Goal: Transaction & Acquisition: Purchase product/service

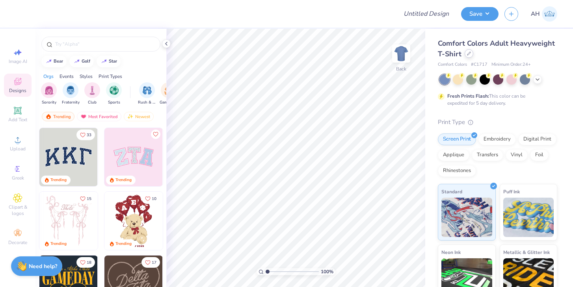
click at [465, 54] on div at bounding box center [469, 53] width 9 height 9
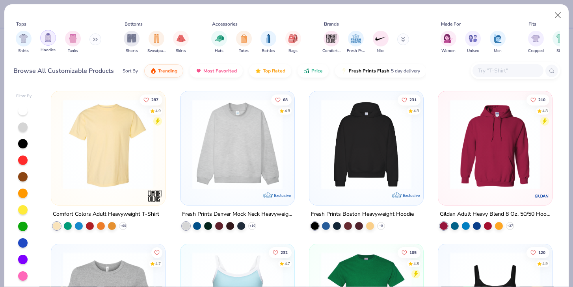
click at [52, 43] on div "filter for Hoodies" at bounding box center [48, 38] width 16 height 16
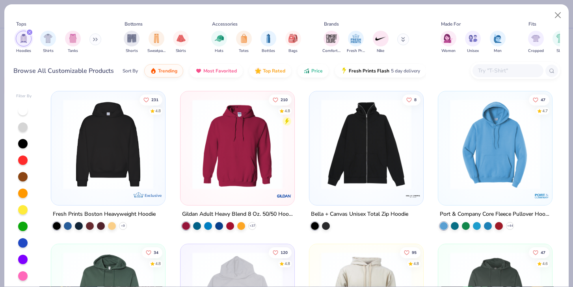
click at [91, 144] on img at bounding box center [108, 144] width 98 height 90
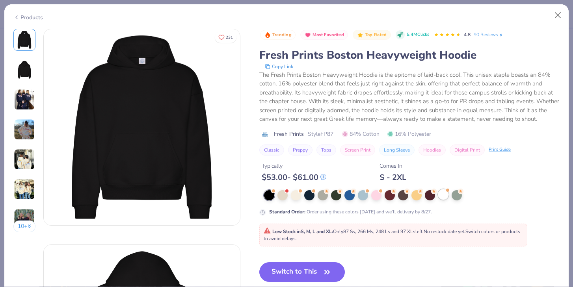
click at [445, 195] on div at bounding box center [444, 195] width 10 height 10
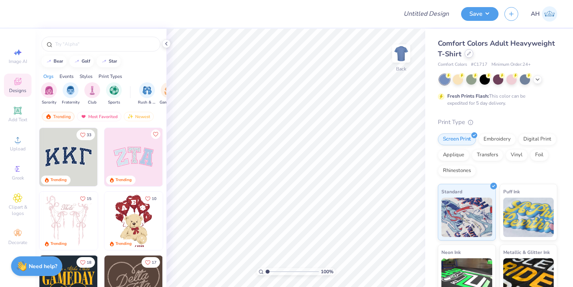
click at [471, 55] on div at bounding box center [469, 53] width 9 height 9
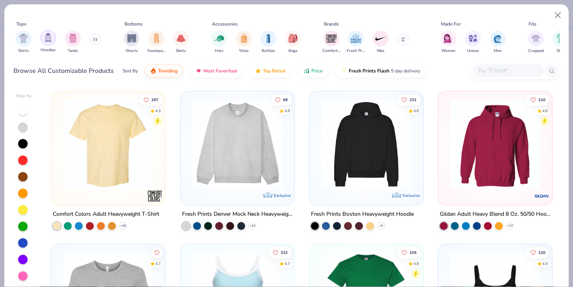
click at [48, 43] on div "filter for Hoodies" at bounding box center [48, 38] width 16 height 16
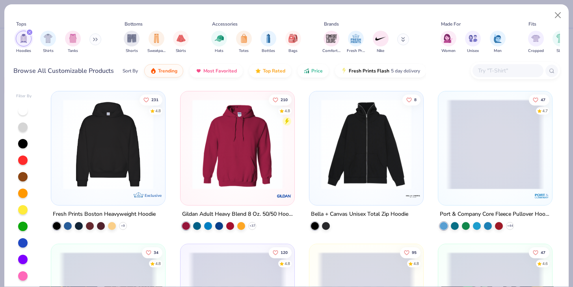
click at [132, 161] on img at bounding box center [108, 144] width 98 height 90
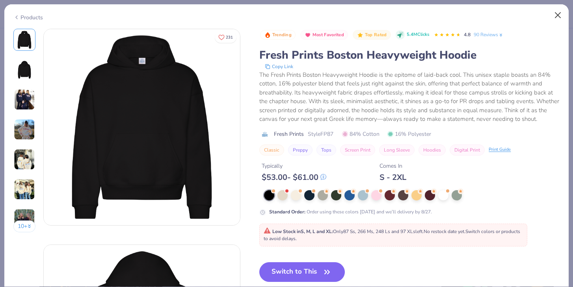
click at [559, 19] on button "Close" at bounding box center [558, 15] width 15 height 15
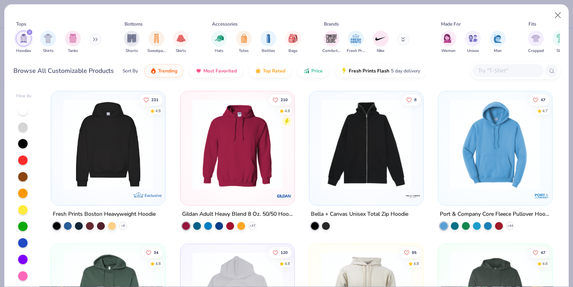
click at [28, 32] on icon "filter for Hoodies" at bounding box center [29, 32] width 3 height 3
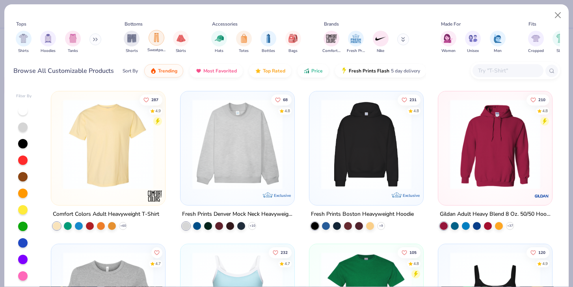
click at [160, 41] on img "filter for Sweatpants" at bounding box center [156, 37] width 9 height 9
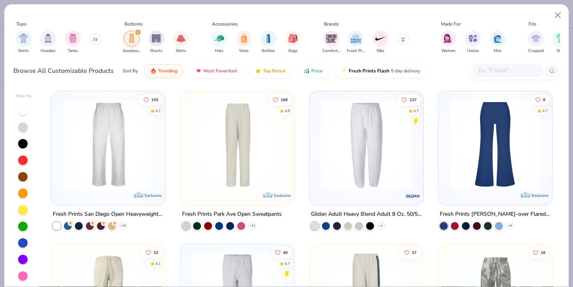
click at [109, 140] on img at bounding box center [108, 144] width 98 height 90
